Goal: Information Seeking & Learning: Learn about a topic

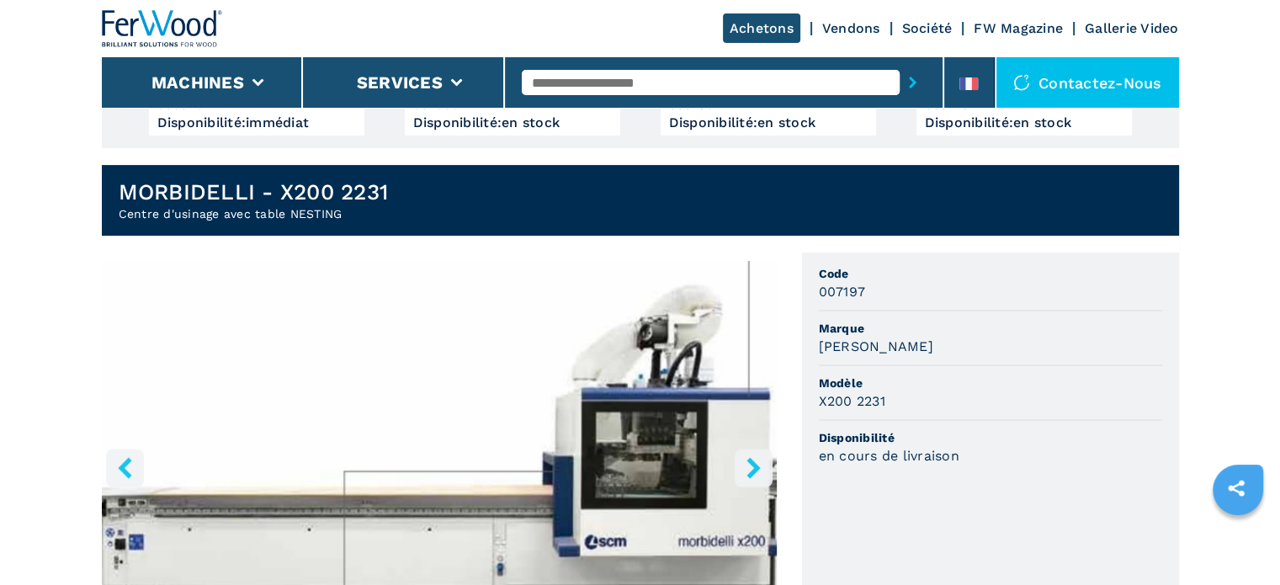
scroll to position [505, 0]
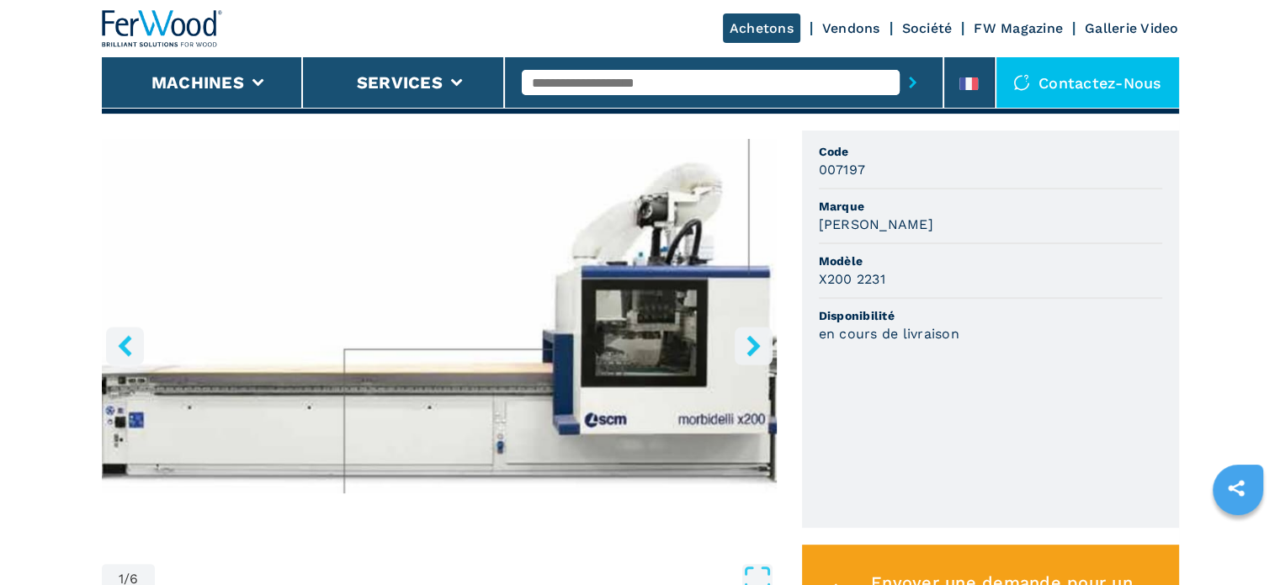
click at [759, 349] on icon "right-button" at bounding box center [753, 345] width 21 height 21
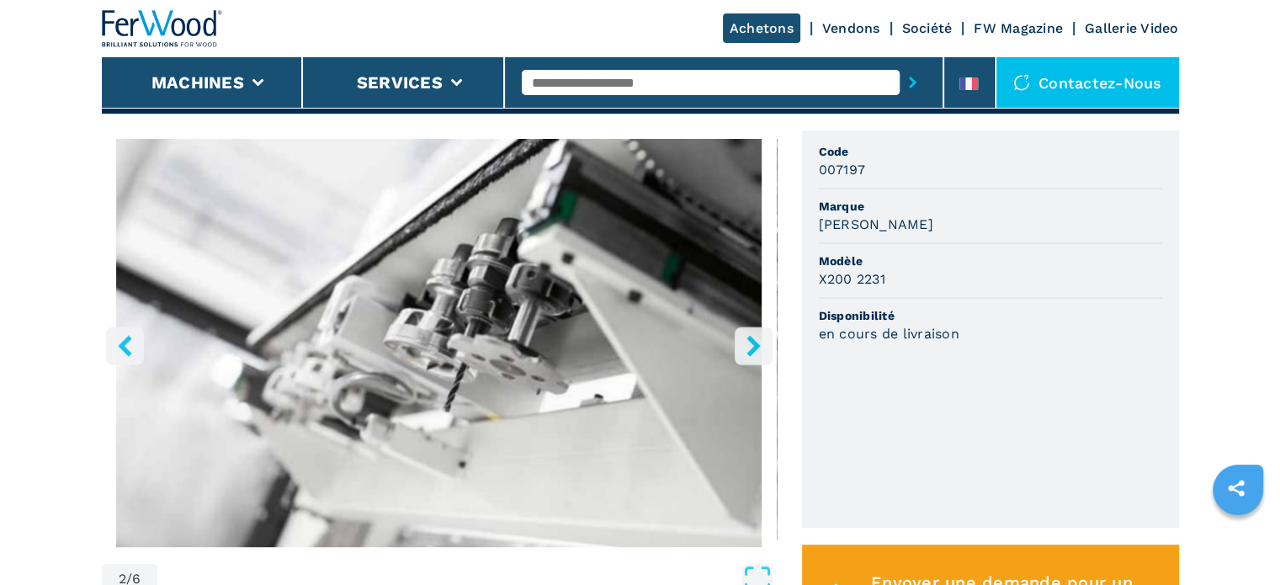
click at [748, 348] on icon "right-button" at bounding box center [753, 345] width 21 height 21
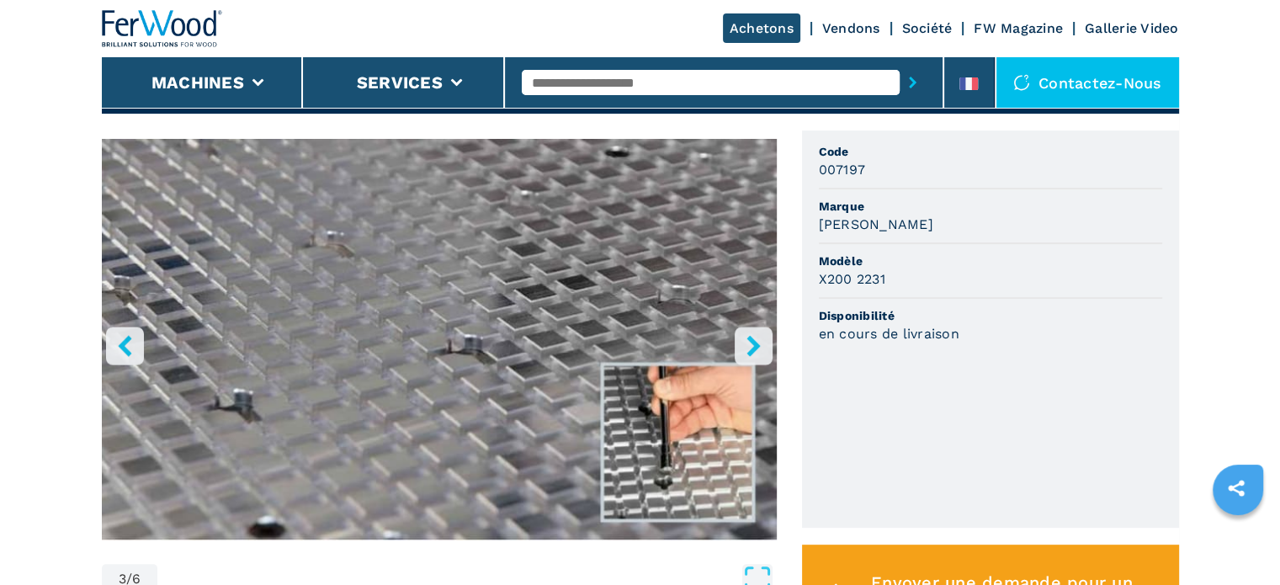
click at [751, 348] on icon "right-button" at bounding box center [753, 345] width 21 height 21
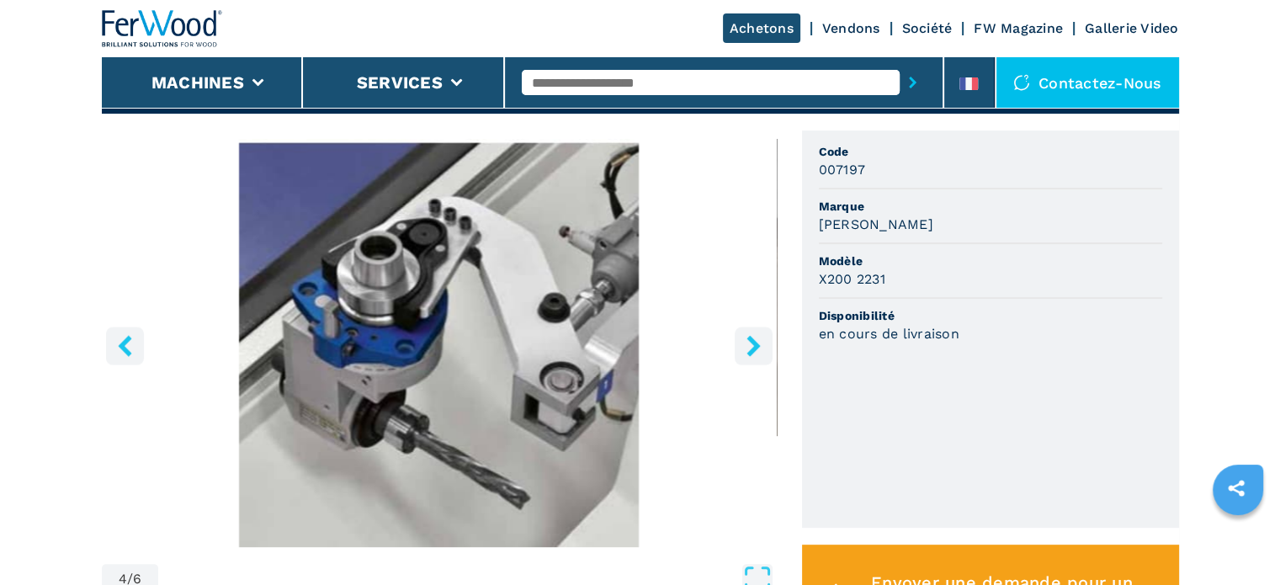
click at [753, 346] on icon "right-button" at bounding box center [753, 345] width 21 height 21
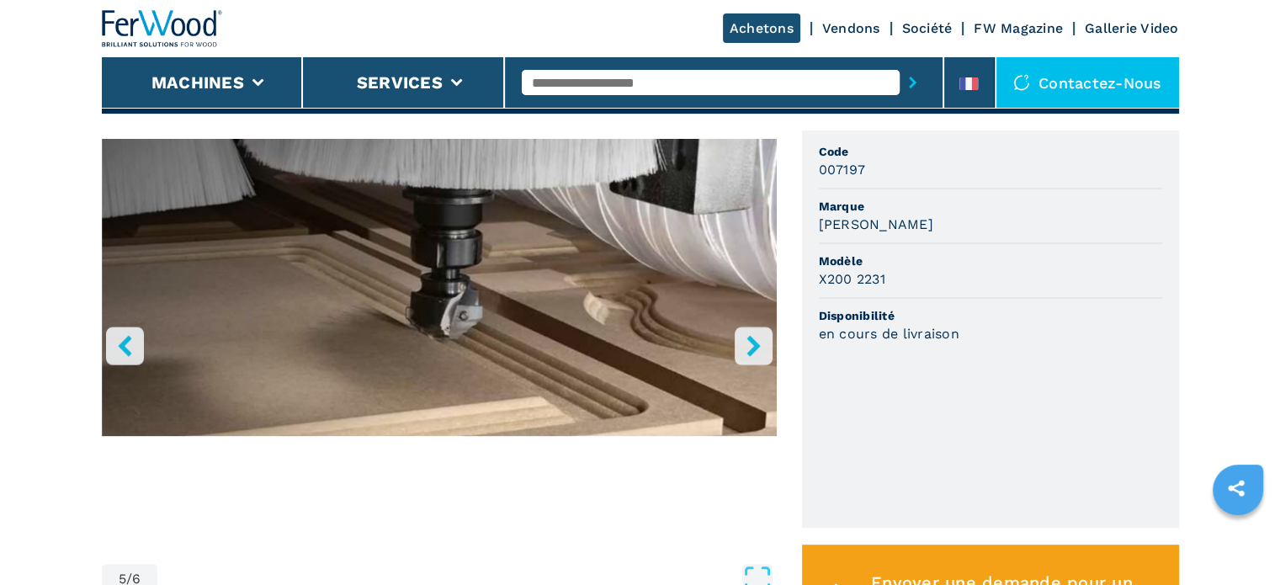
click at [754, 345] on icon "right-button" at bounding box center [753, 345] width 13 height 21
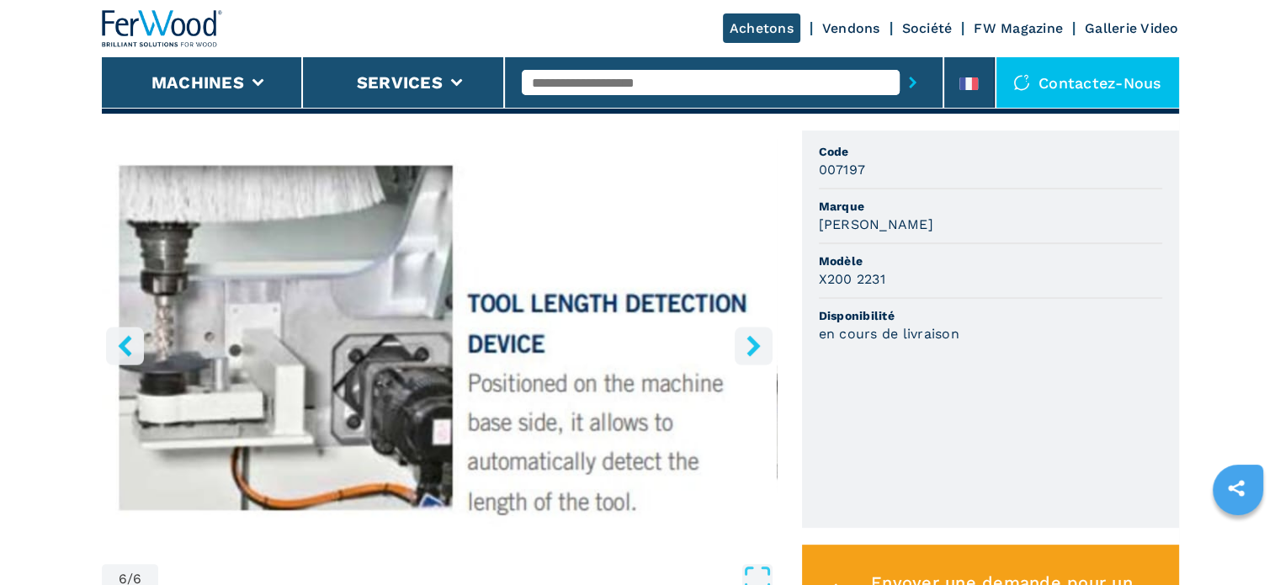
click at [754, 345] on icon "right-button" at bounding box center [753, 345] width 13 height 21
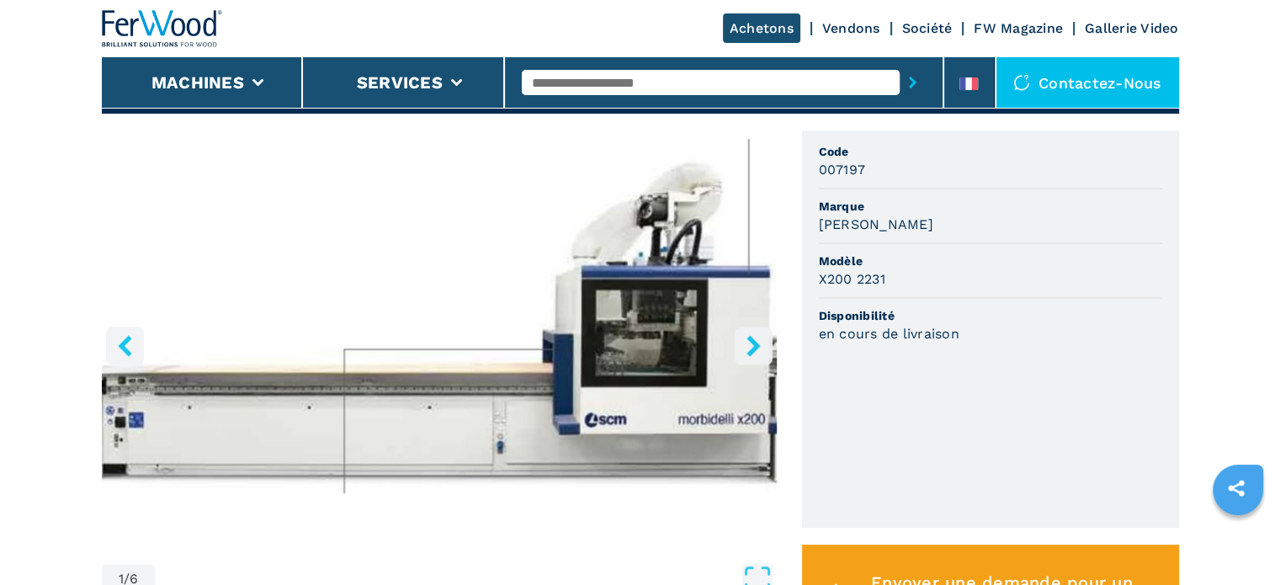
click at [756, 344] on icon "right-button" at bounding box center [753, 345] width 13 height 21
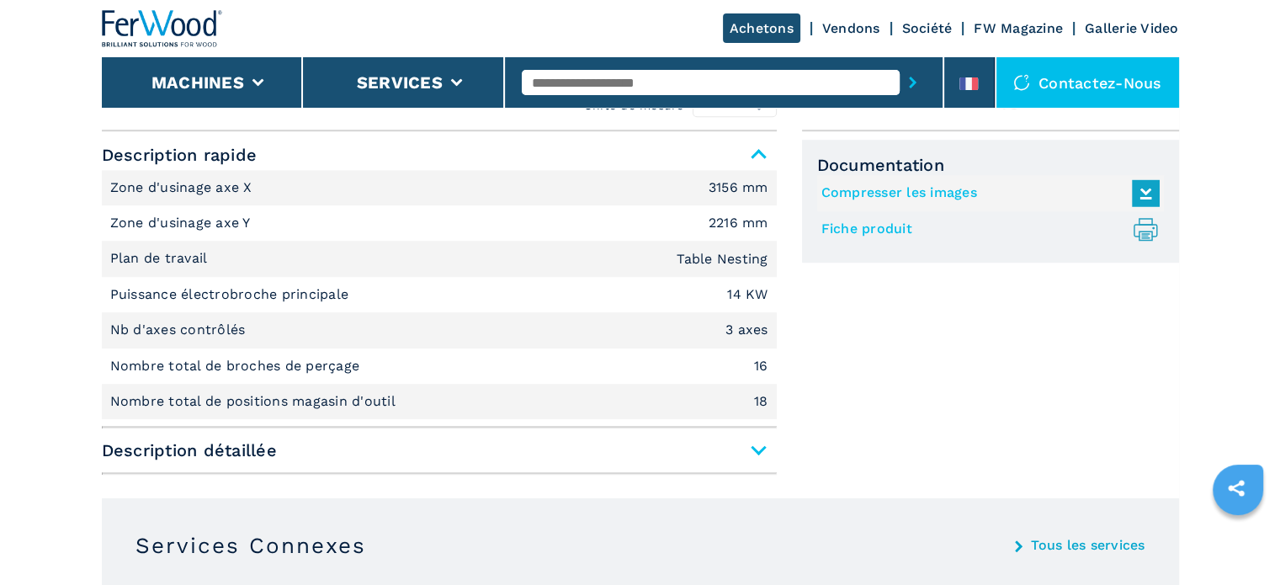
scroll to position [1178, 0]
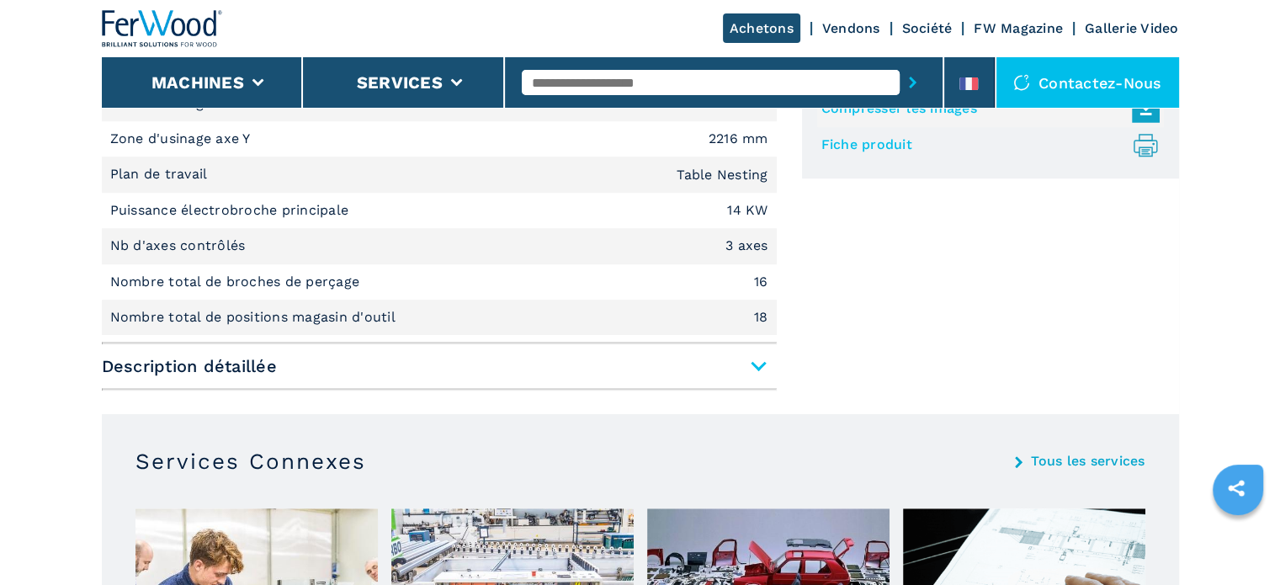
click at [757, 360] on span "Description détaillée" at bounding box center [439, 366] width 675 height 30
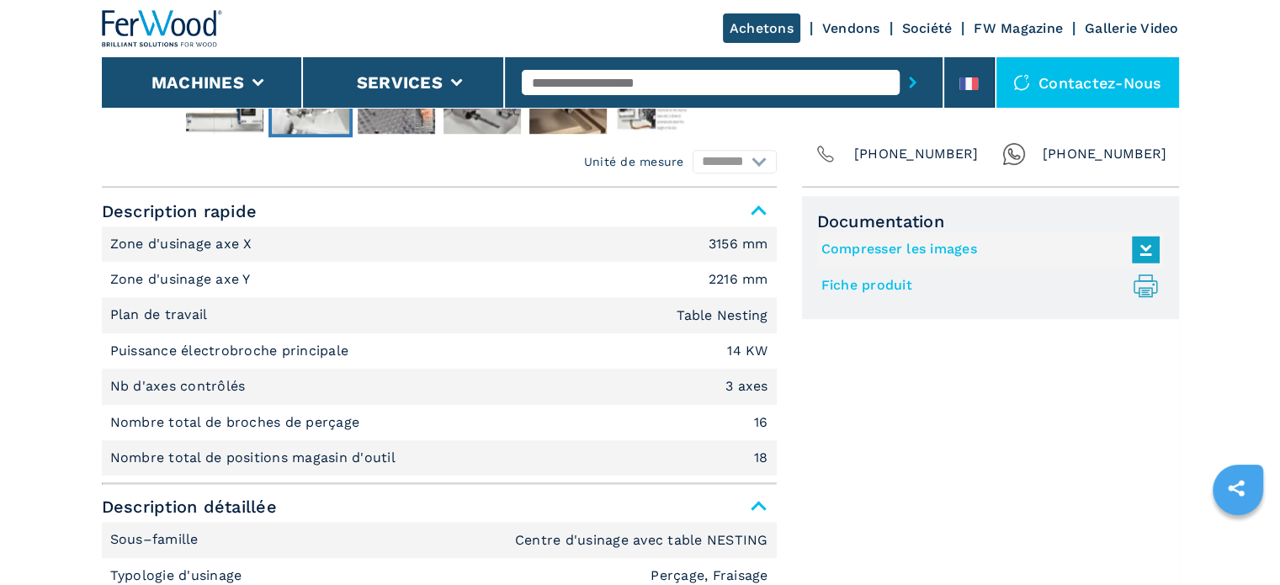
scroll to position [1010, 0]
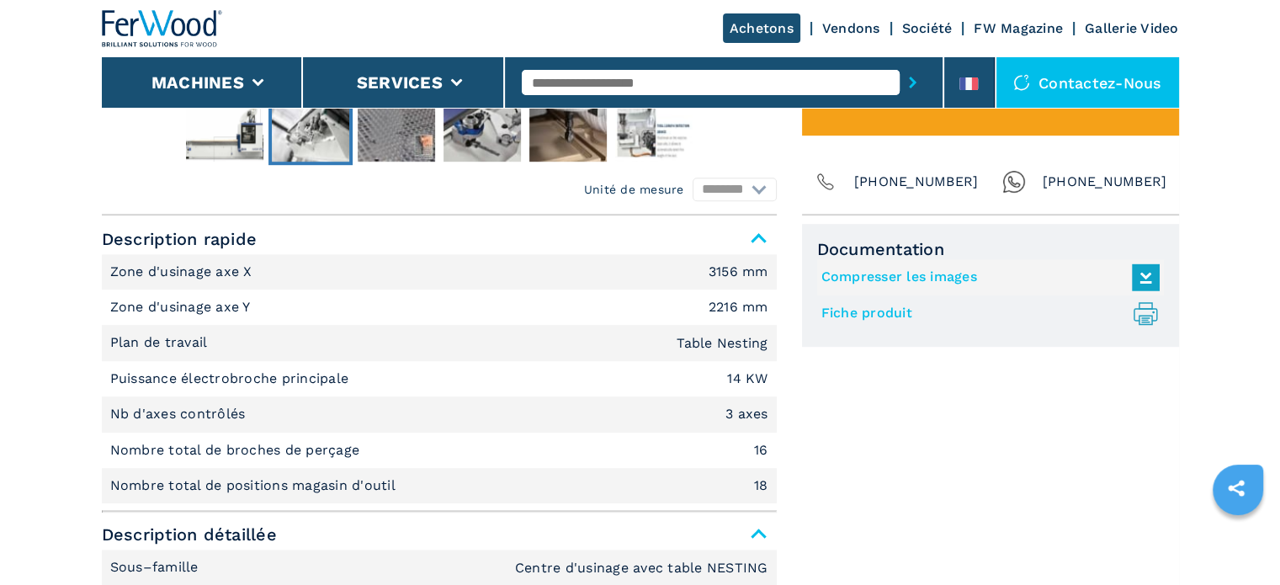
click at [850, 311] on link "Fiche produit .prefix__st0{stroke-linecap:round;stroke-linejoin:round}.prefix__…" at bounding box center [987, 314] width 330 height 28
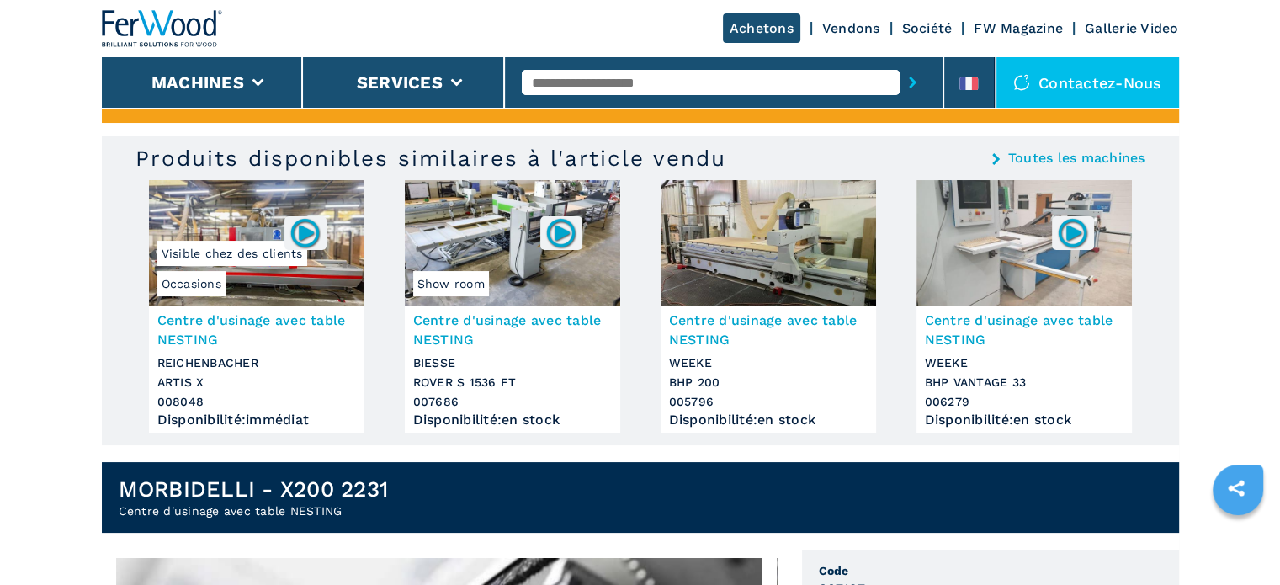
scroll to position [0, 0]
